Goal: Check status

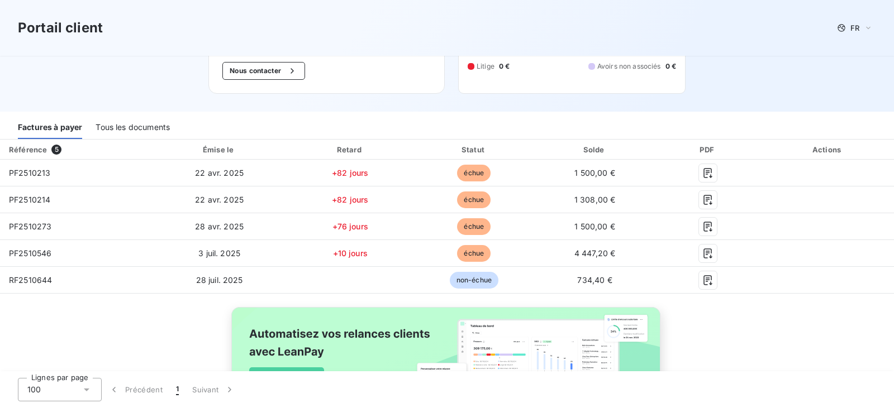
scroll to position [103, 0]
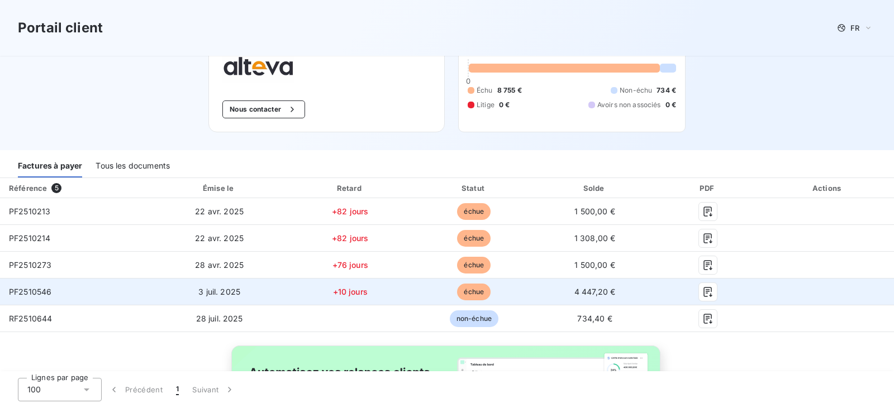
scroll to position [70, 0]
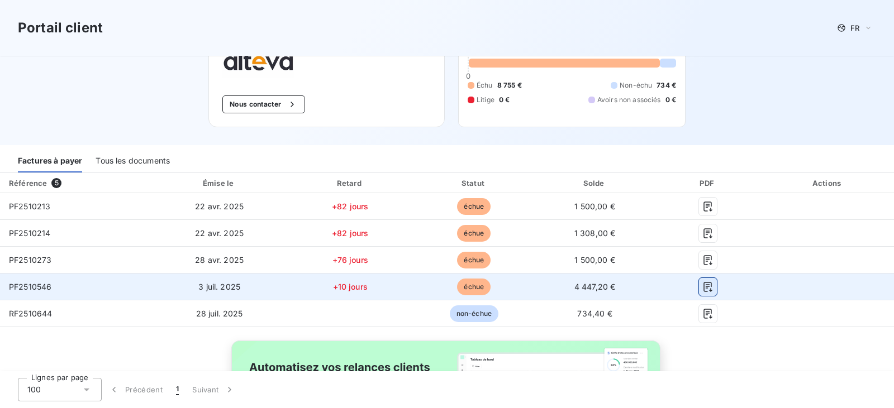
click at [702, 287] on icon "button" at bounding box center [707, 287] width 11 height 11
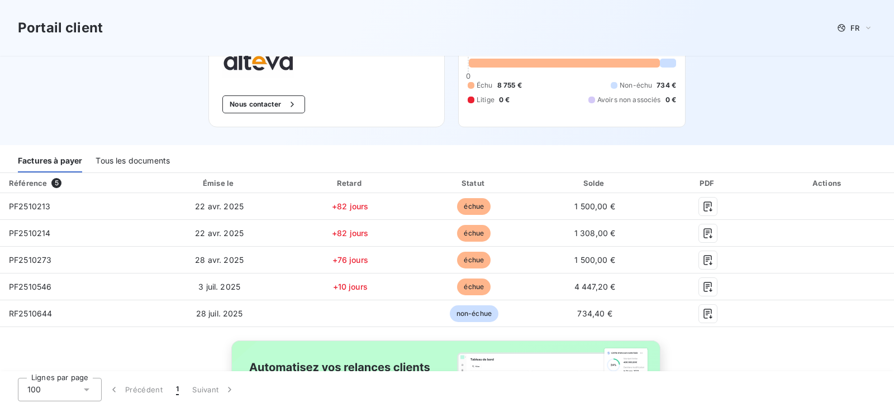
click at [783, 105] on div "Portail client FR Bienvenue sur votre portail client ALTEVA . Nous contacter 3M…" at bounding box center [447, 37] width 894 height 215
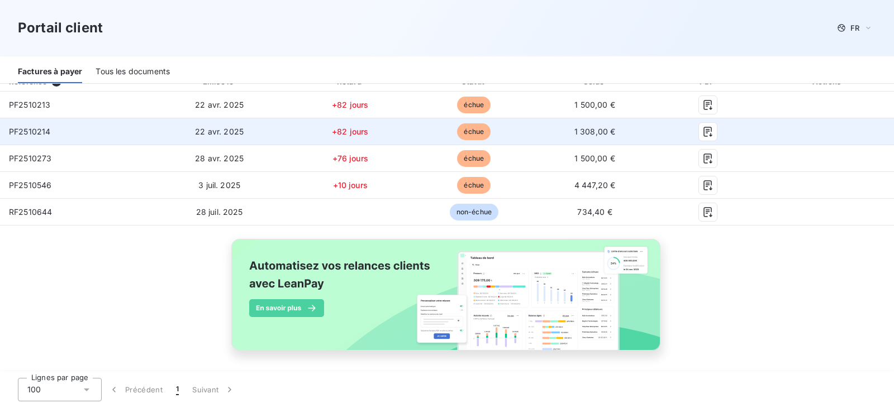
scroll to position [175, 0]
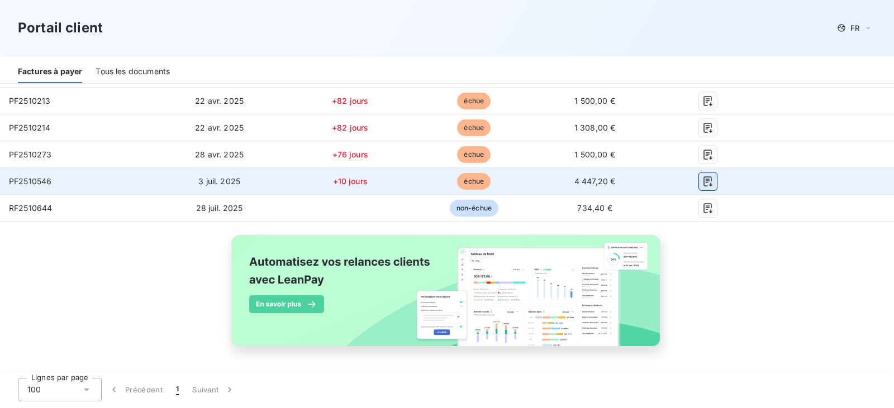
click at [703, 185] on icon "button" at bounding box center [707, 182] width 8 height 10
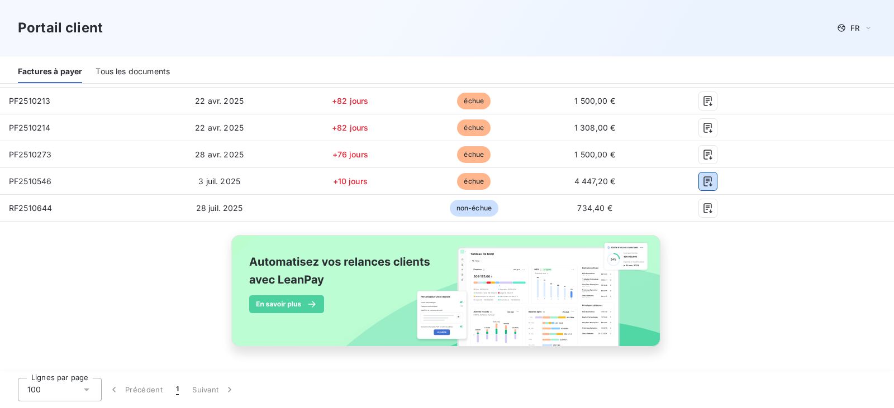
click at [140, 71] on div "Tous les documents" at bounding box center [133, 71] width 74 height 23
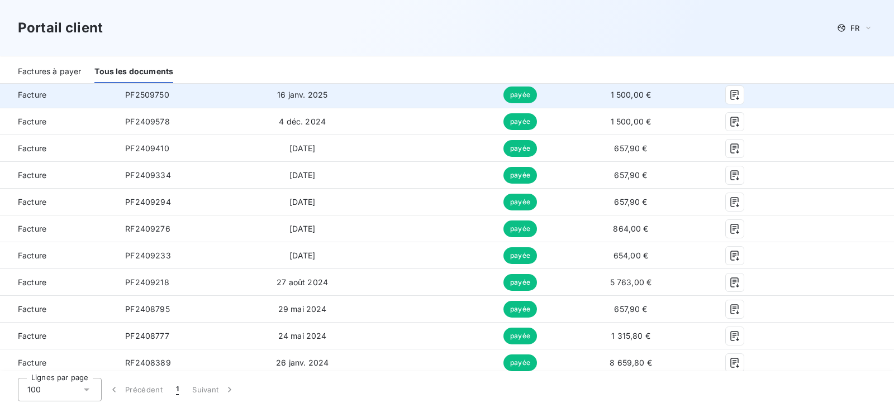
scroll to position [408, 0]
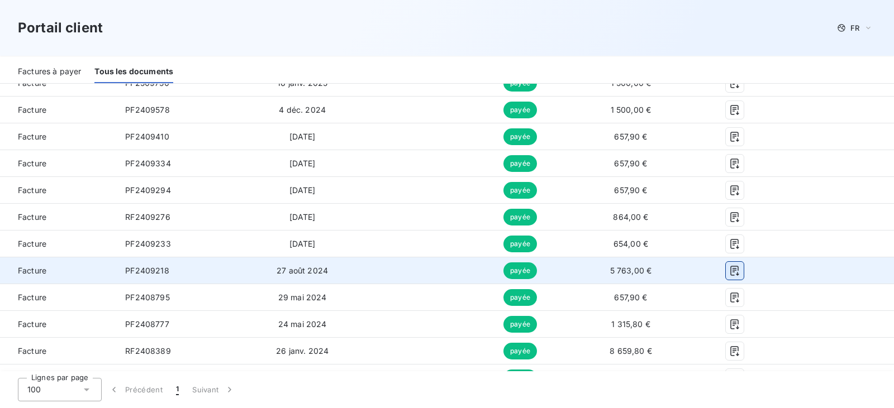
click at [732, 270] on icon "button" at bounding box center [734, 270] width 11 height 11
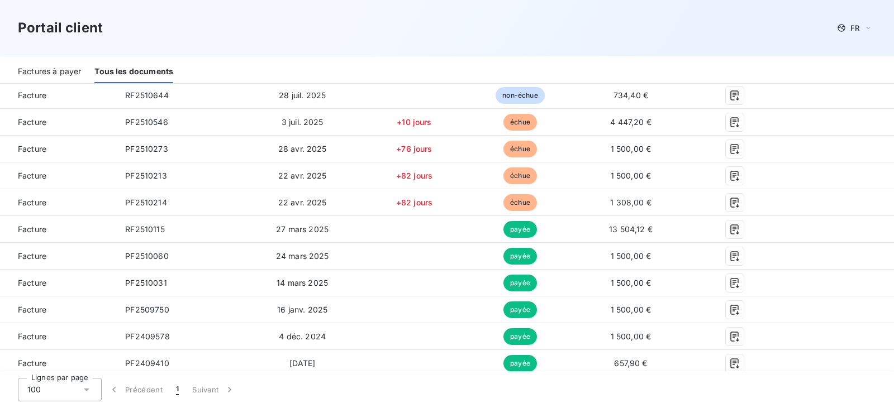
scroll to position [180, 0]
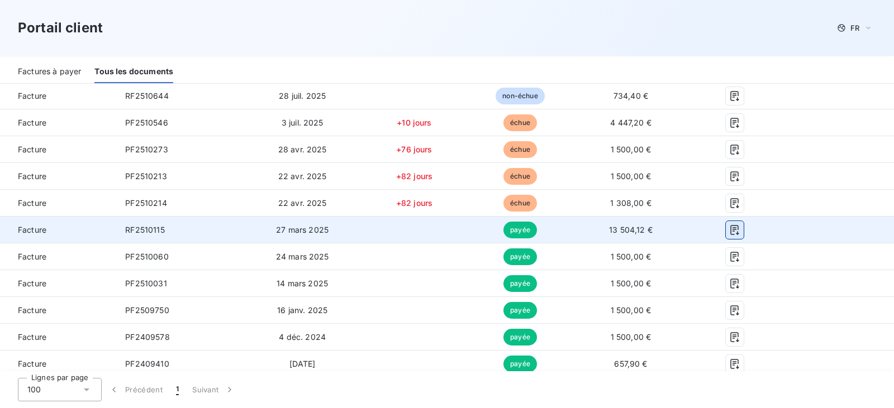
click at [729, 232] on icon "button" at bounding box center [734, 230] width 11 height 11
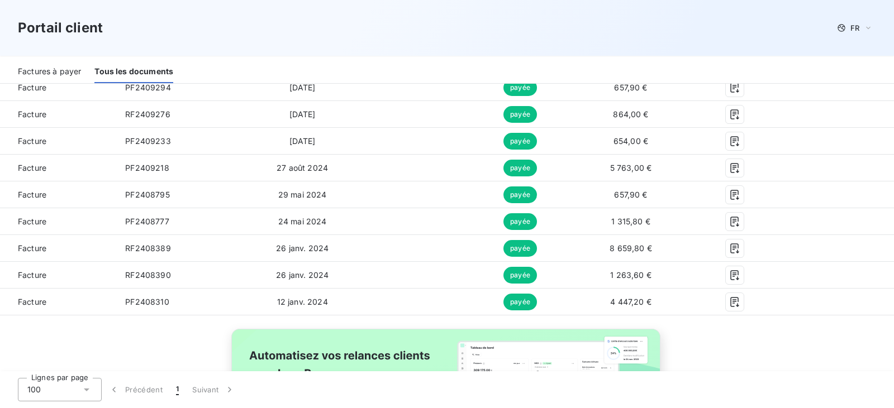
scroll to position [511, 0]
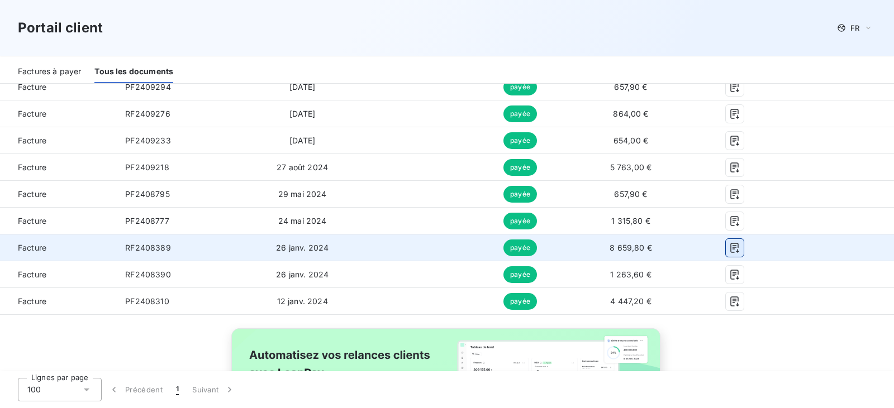
click at [729, 249] on icon "button" at bounding box center [734, 247] width 11 height 11
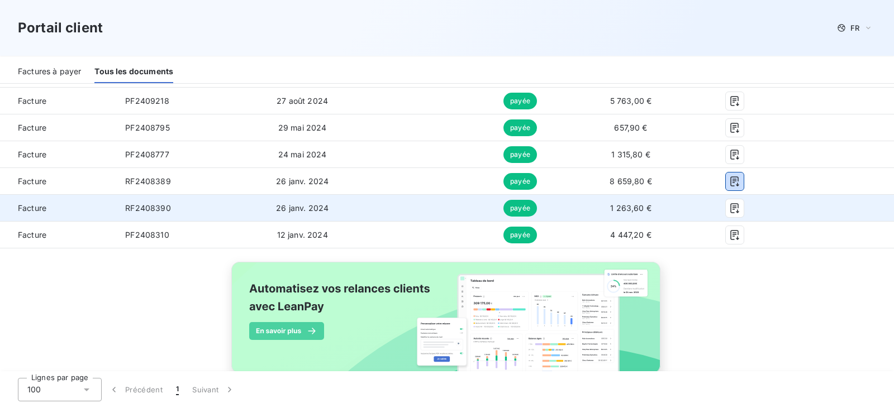
scroll to position [578, 0]
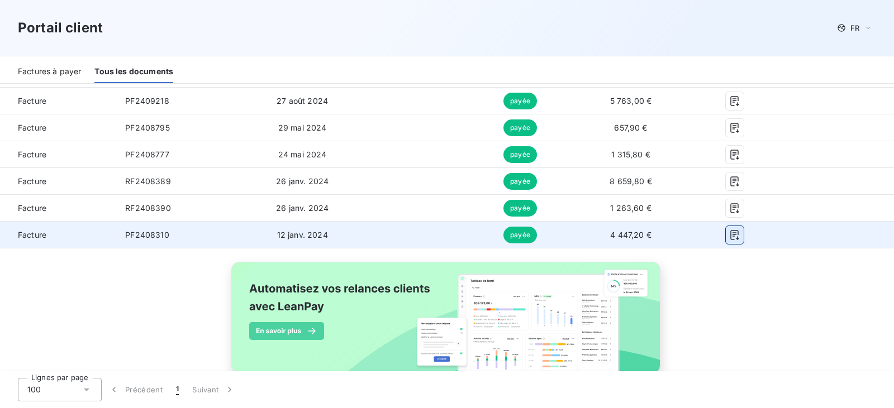
click at [729, 235] on icon "button" at bounding box center [734, 235] width 11 height 11
